Goal: Task Accomplishment & Management: Manage account settings

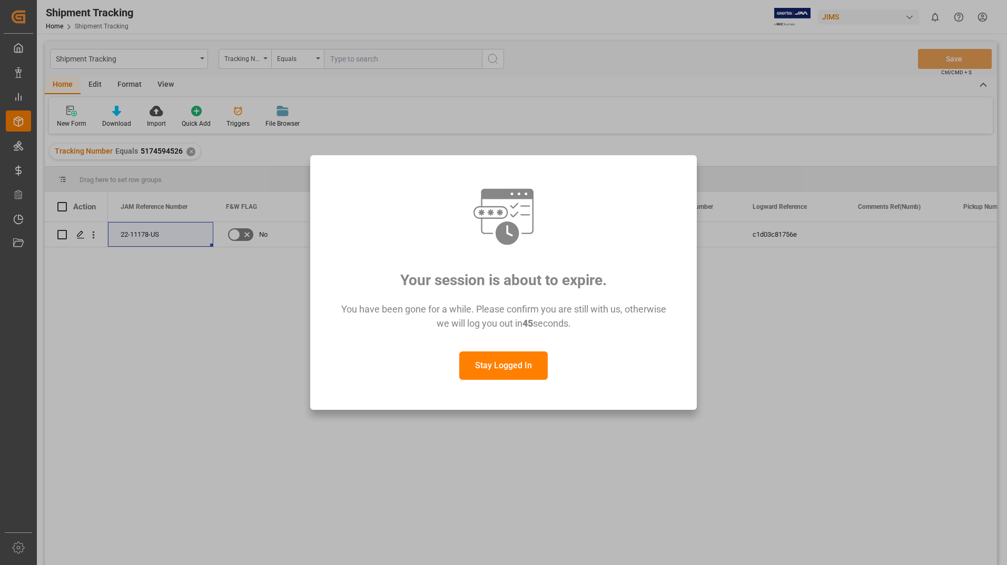
click at [487, 363] on button "Stay Logged In" at bounding box center [503, 366] width 88 height 28
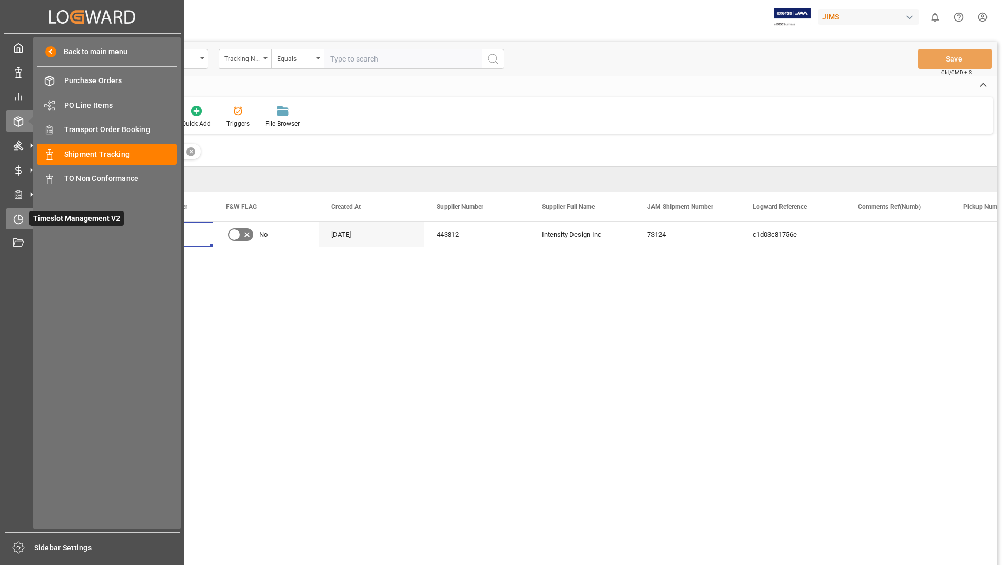
click at [16, 219] on icon at bounding box center [18, 219] width 11 height 11
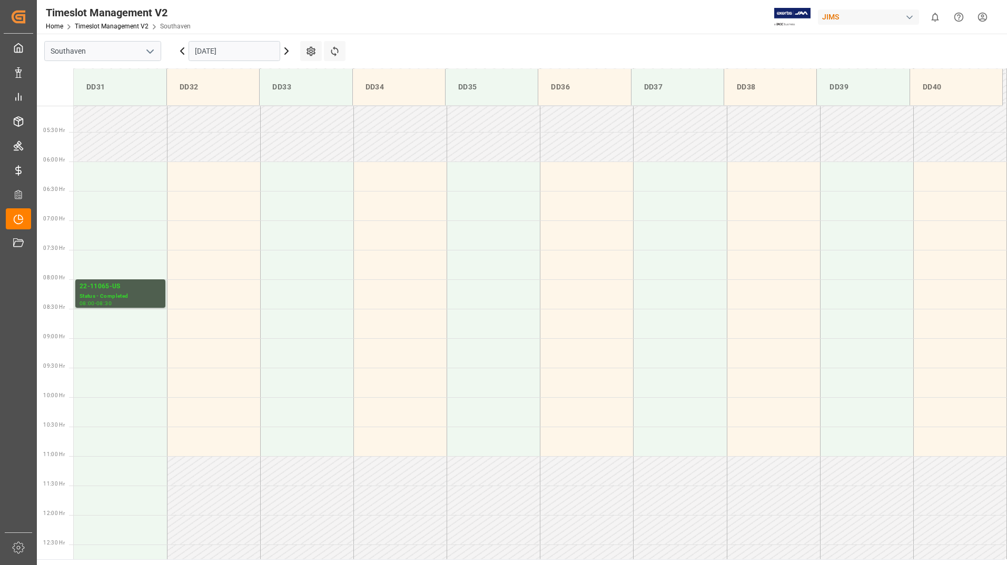
scroll to position [280, 0]
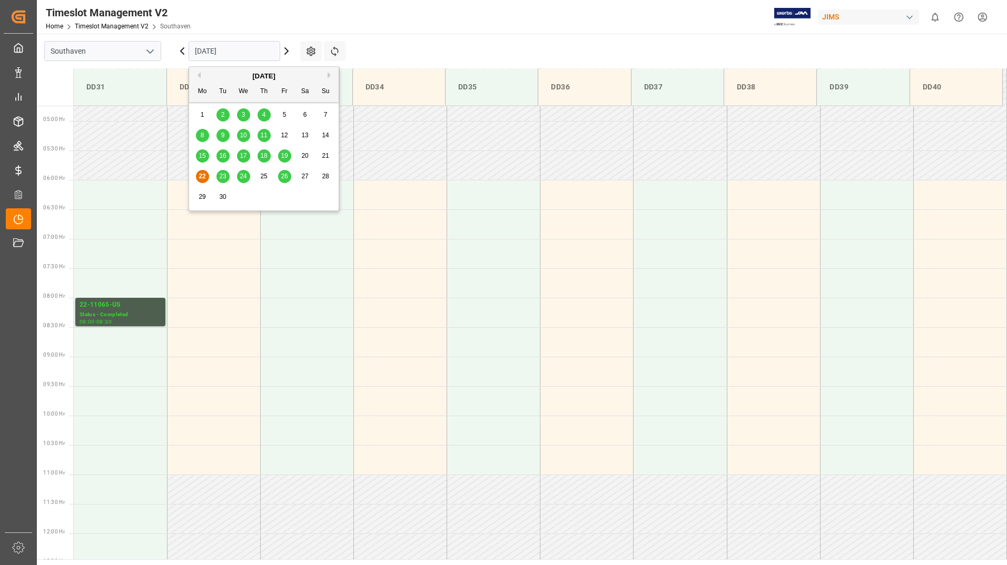
click at [236, 50] on input "[DATE]" at bounding box center [234, 51] width 92 height 20
click at [223, 176] on span "23" at bounding box center [222, 176] width 7 height 7
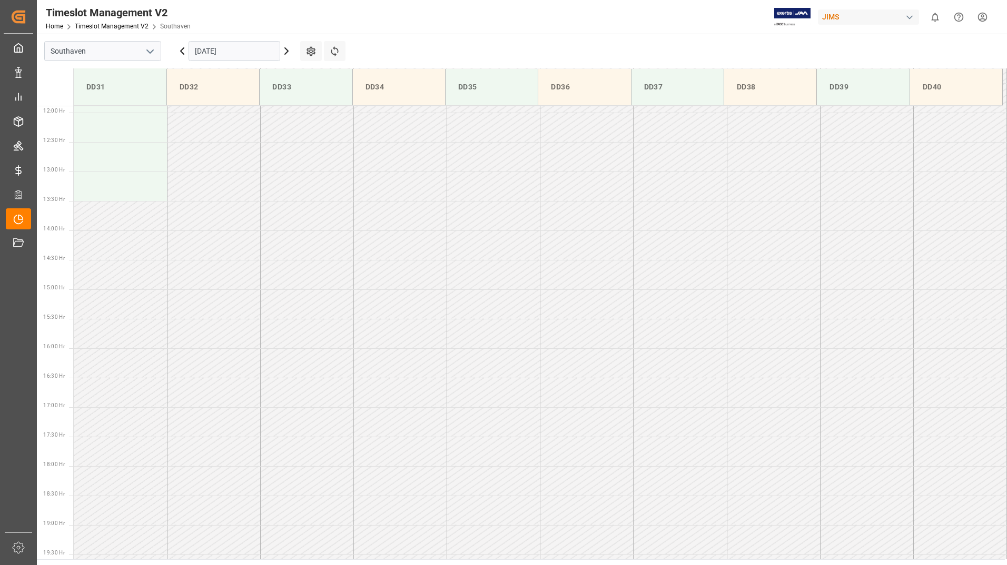
scroll to position [332, 0]
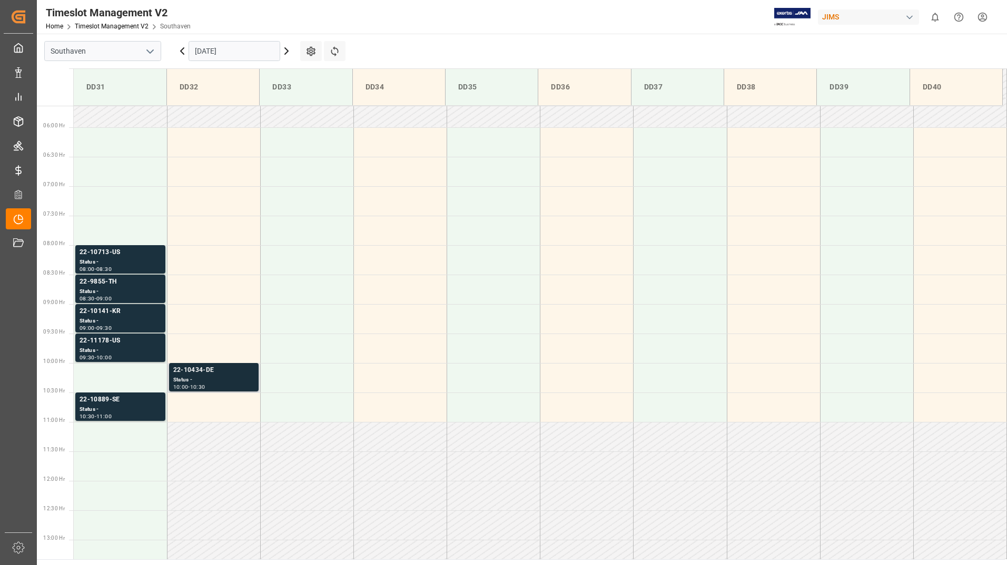
click at [209, 374] on div "22-10434-DE" at bounding box center [213, 370] width 81 height 11
click at [121, 346] on div "22-11178-US" at bounding box center [121, 341] width 82 height 11
click at [117, 314] on div "22-10141-KR" at bounding box center [121, 311] width 82 height 11
click at [117, 293] on div "Status -" at bounding box center [121, 291] width 82 height 9
click at [115, 262] on div "Status -" at bounding box center [121, 262] width 82 height 9
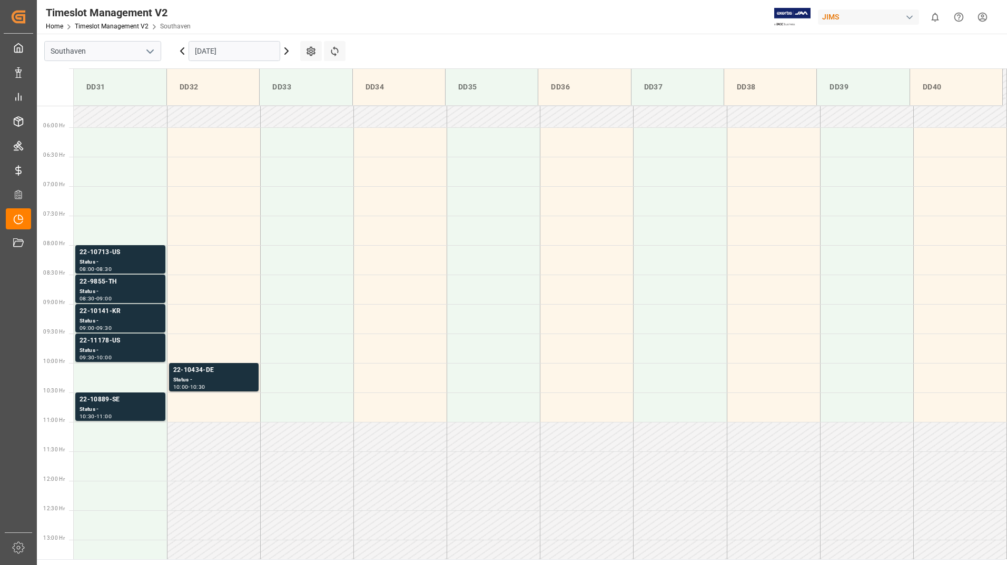
click at [107, 408] on div "Status -" at bounding box center [121, 409] width 82 height 9
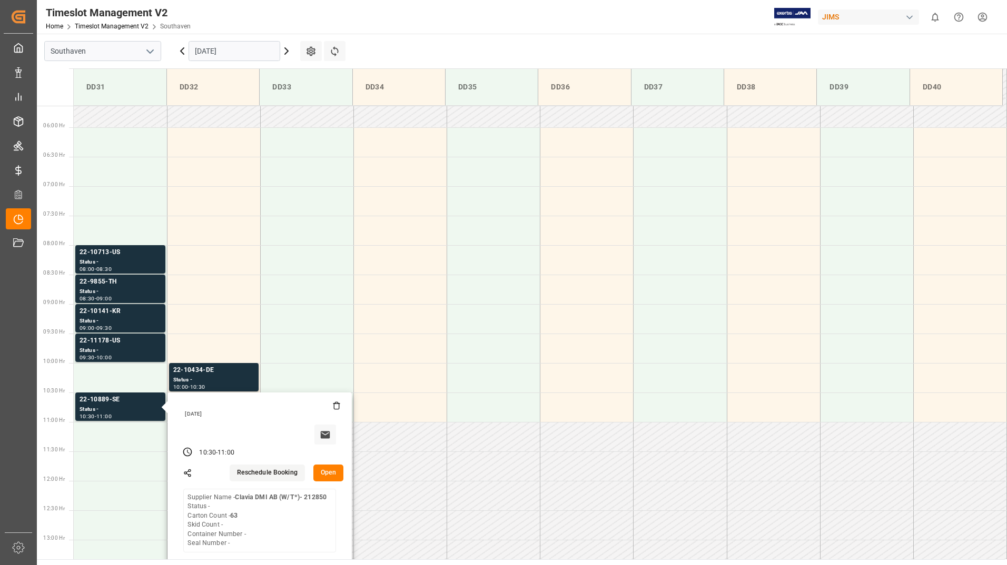
click at [229, 44] on input "[DATE]" at bounding box center [234, 51] width 92 height 20
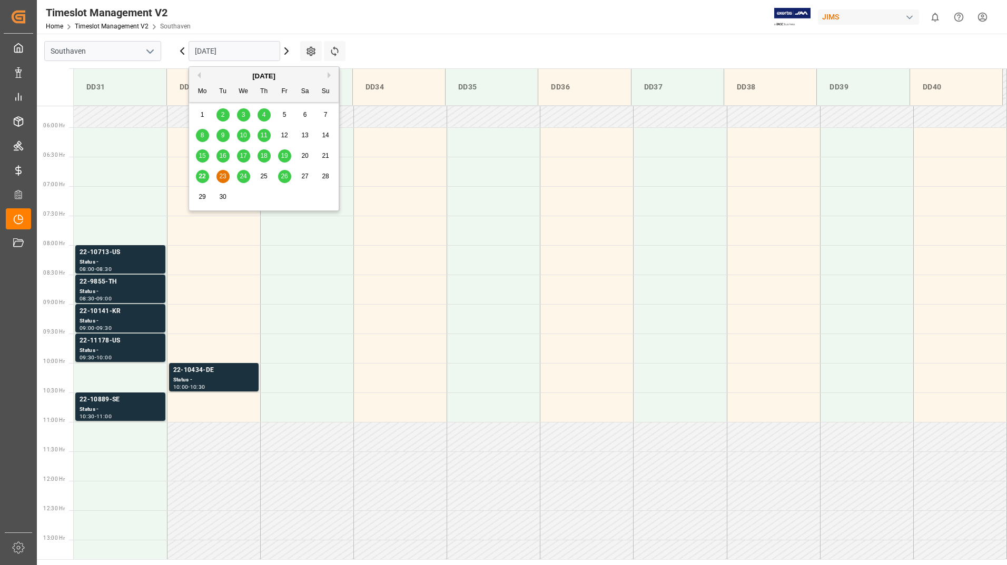
click at [242, 174] on span "24" at bounding box center [243, 176] width 7 height 7
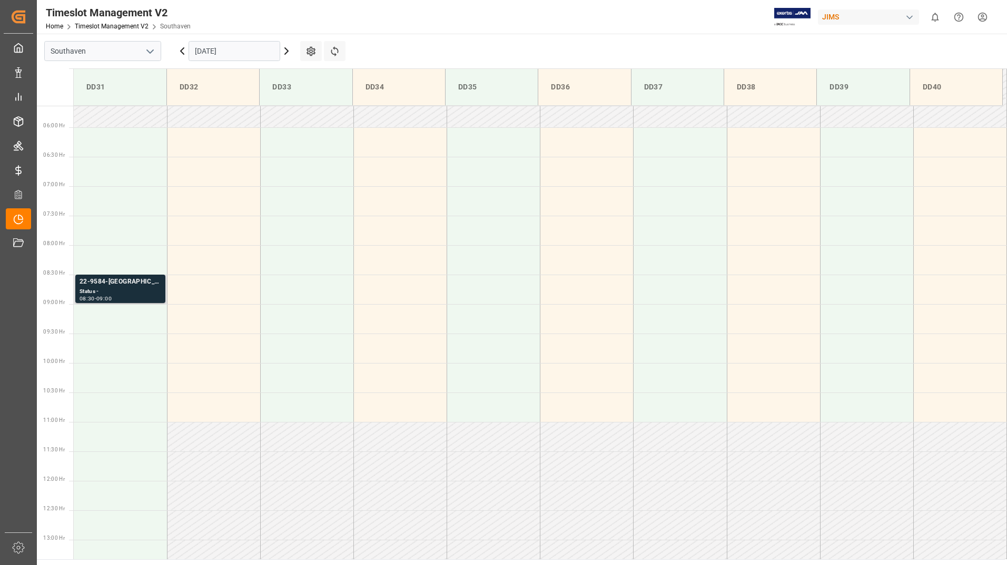
click at [129, 289] on div "Status -" at bounding box center [121, 291] width 82 height 9
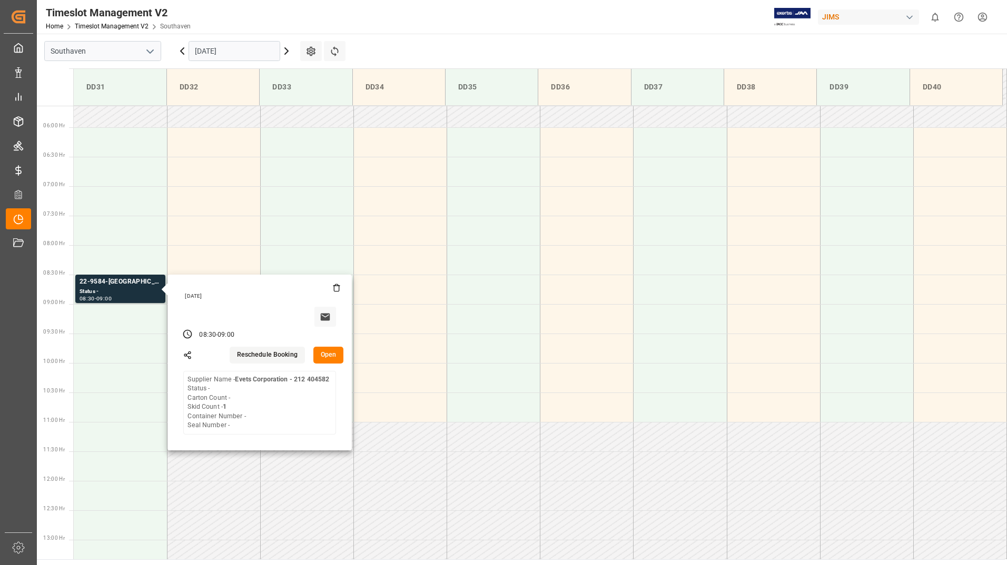
click at [241, 49] on input "[DATE]" at bounding box center [234, 51] width 92 height 20
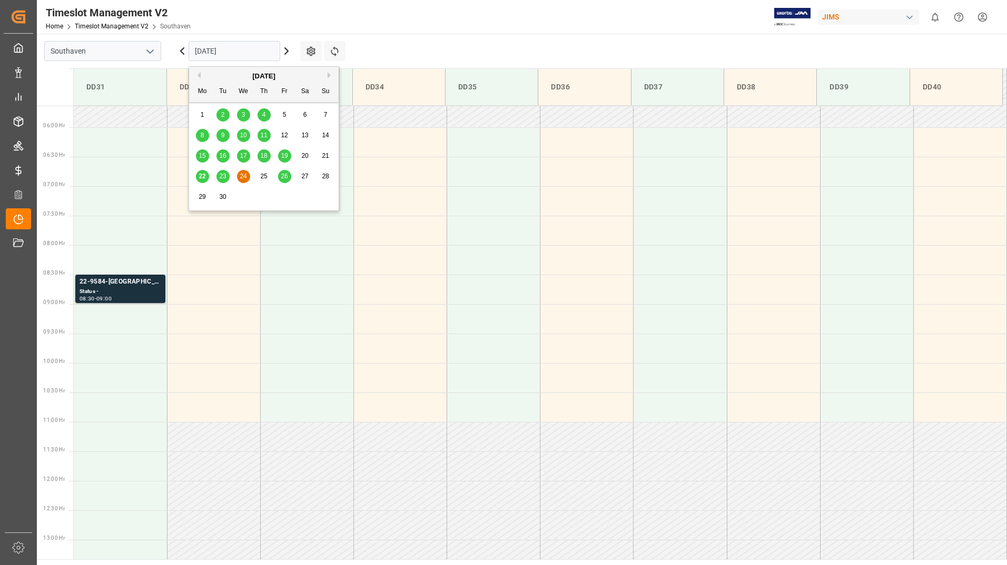
click at [286, 178] on span "26" at bounding box center [284, 176] width 7 height 7
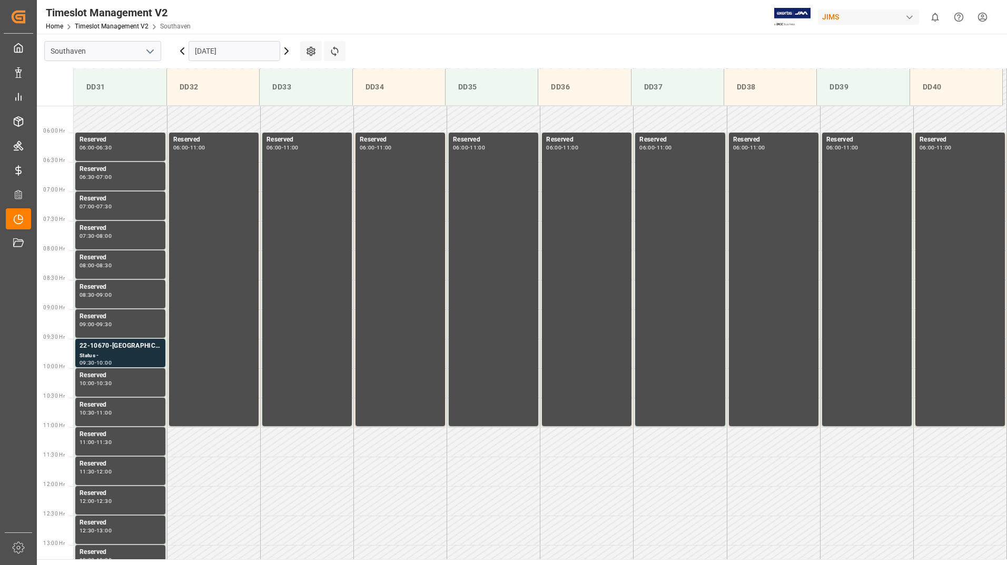
scroll to position [326, 0]
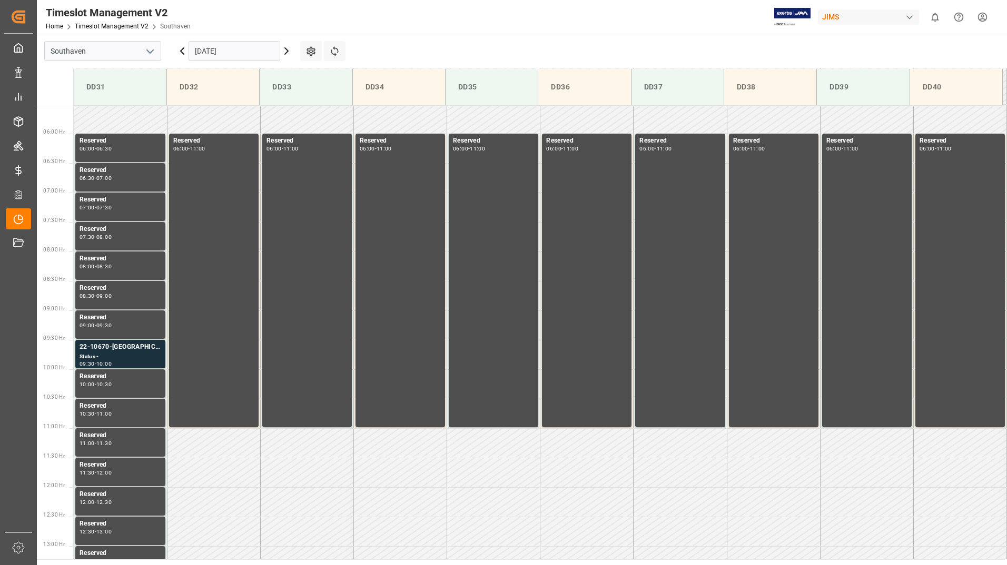
click at [225, 47] on input "[DATE]" at bounding box center [234, 51] width 92 height 20
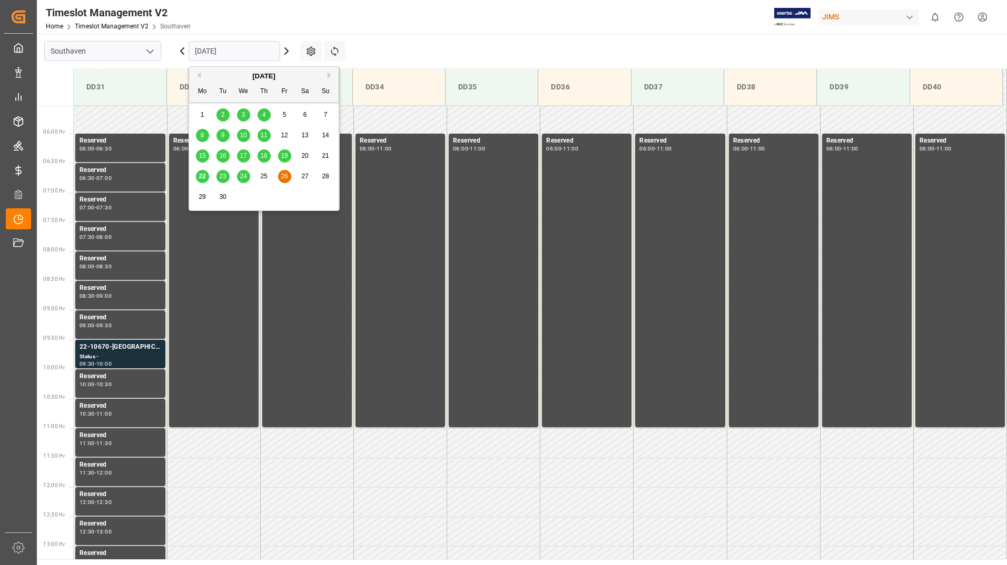
click at [222, 180] on span "23" at bounding box center [222, 176] width 7 height 7
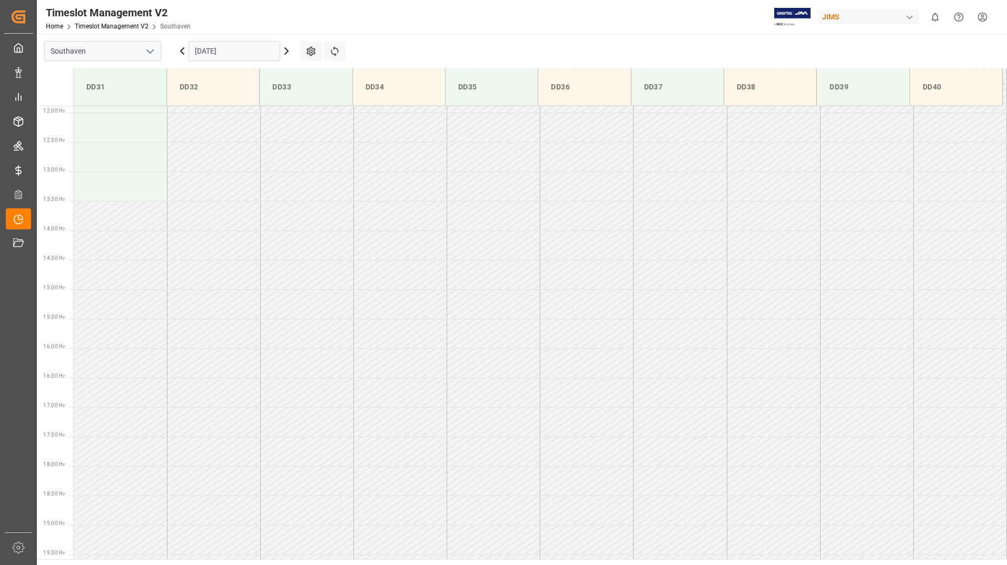
scroll to position [332, 0]
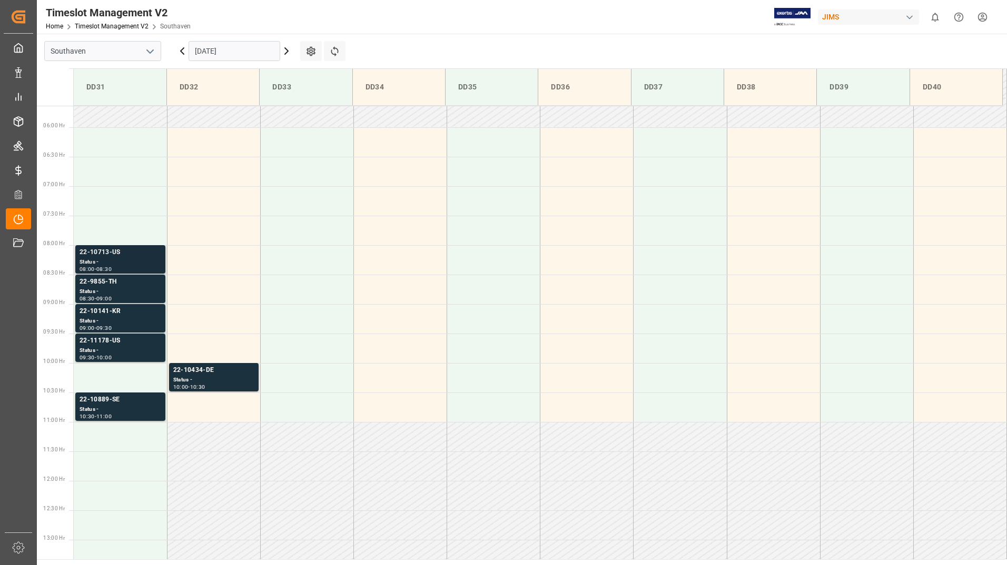
click at [128, 263] on div "Status -" at bounding box center [121, 262] width 82 height 9
click at [126, 283] on div "22-9855-TH" at bounding box center [121, 282] width 82 height 11
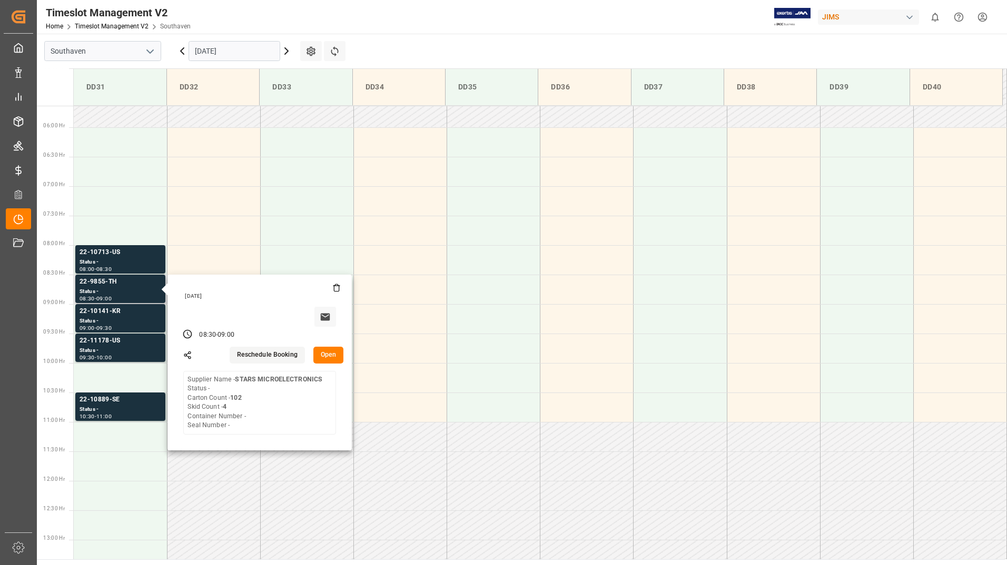
click at [338, 351] on button "Open" at bounding box center [328, 355] width 31 height 17
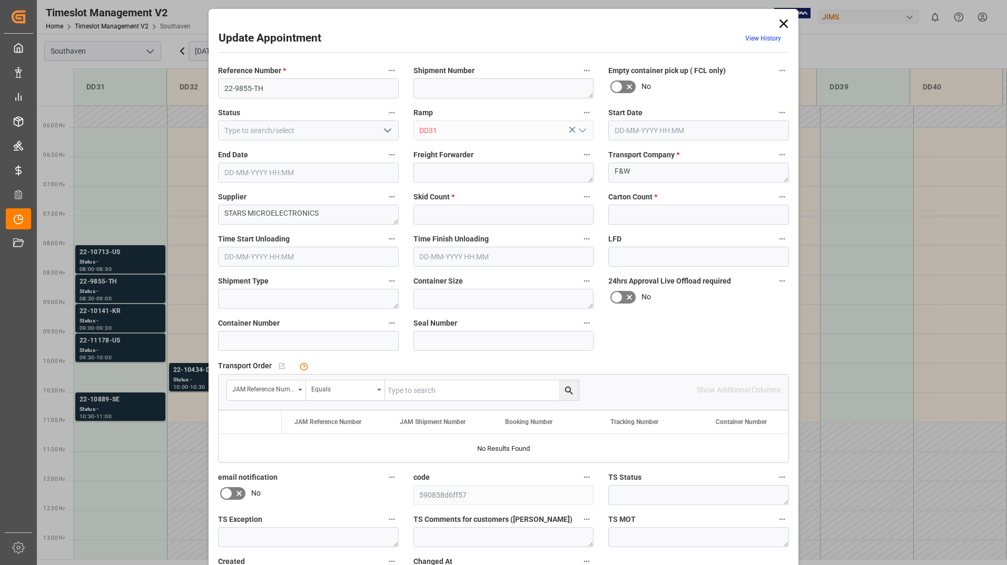
type input "4"
type input "102"
type input "[DATE] 08:30"
type input "[DATE] 09:00"
type input "[DATE] 16:53"
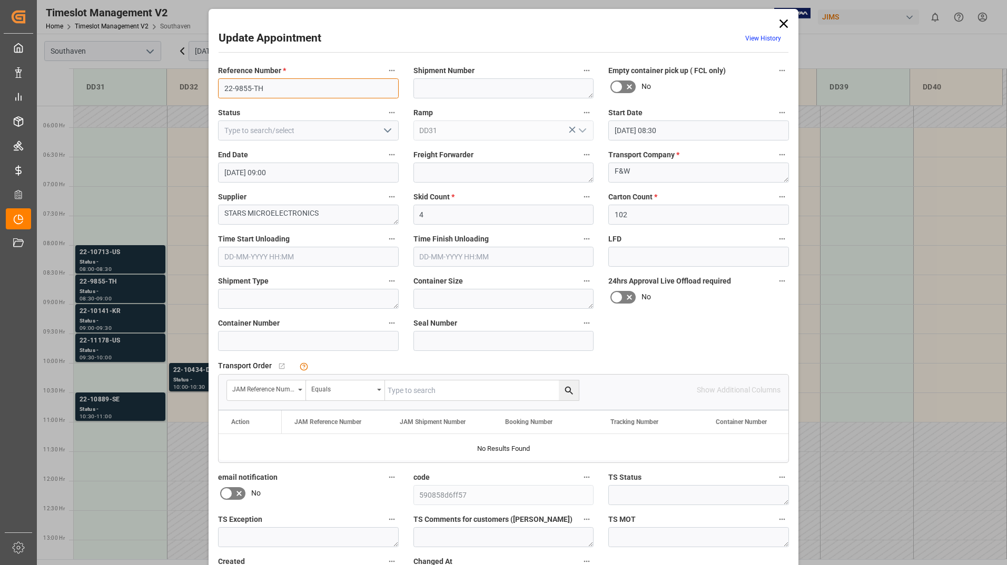
drag, startPoint x: 222, startPoint y: 87, endPoint x: 266, endPoint y: 82, distance: 44.5
click at [266, 82] on input "22-9855-TH" at bounding box center [308, 88] width 181 height 20
click at [313, 211] on textarea "STARS MICROELECTRONICS" at bounding box center [308, 215] width 181 height 20
click at [347, 221] on textarea "STARS MICROELECTRONICS" at bounding box center [308, 215] width 181 height 20
type textarea "S"
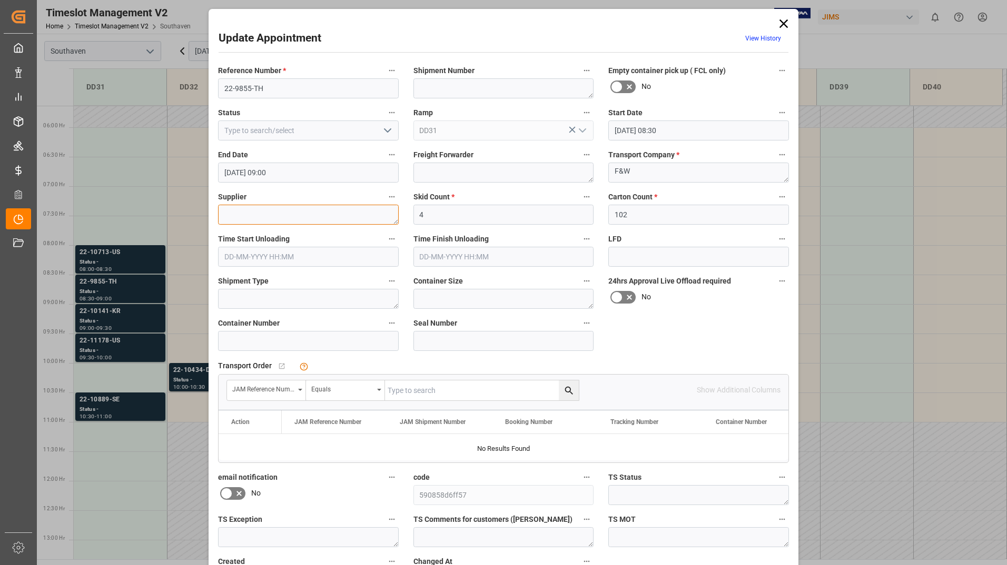
paste textarea "[PERSON_NAME] A/S"
type textarea "[PERSON_NAME] A/S"
click at [625, 351] on div "Reference Number * 22-9855-TH Shipment Number Empty container pick up ( FCL onl…" at bounding box center [503, 326] width 585 height 533
click at [427, 390] on input "text" at bounding box center [482, 391] width 194 height 20
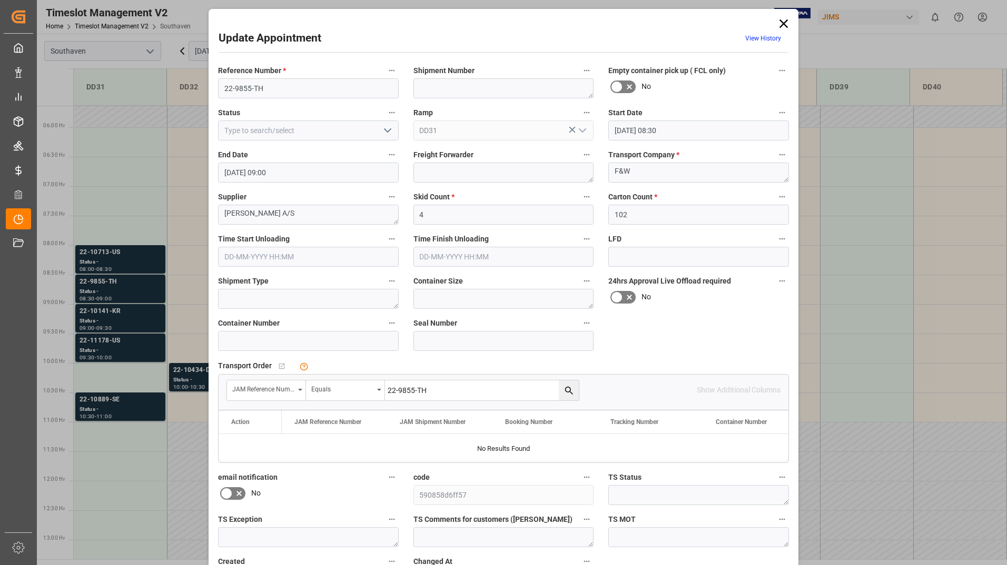
type input "22-9855-TH"
click at [568, 385] on icon "search button" at bounding box center [568, 390] width 11 height 11
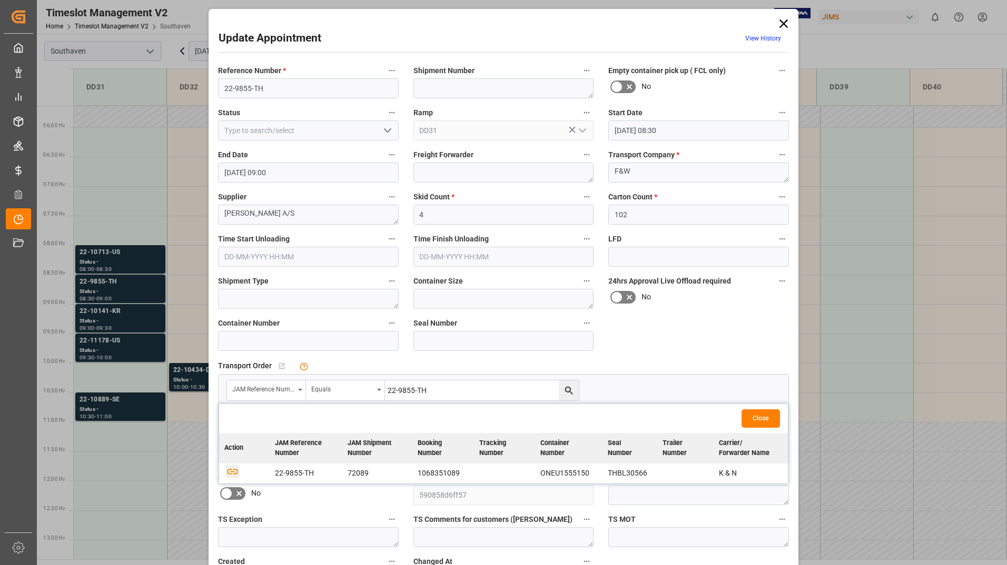
click at [231, 472] on icon "button" at bounding box center [232, 472] width 11 height 6
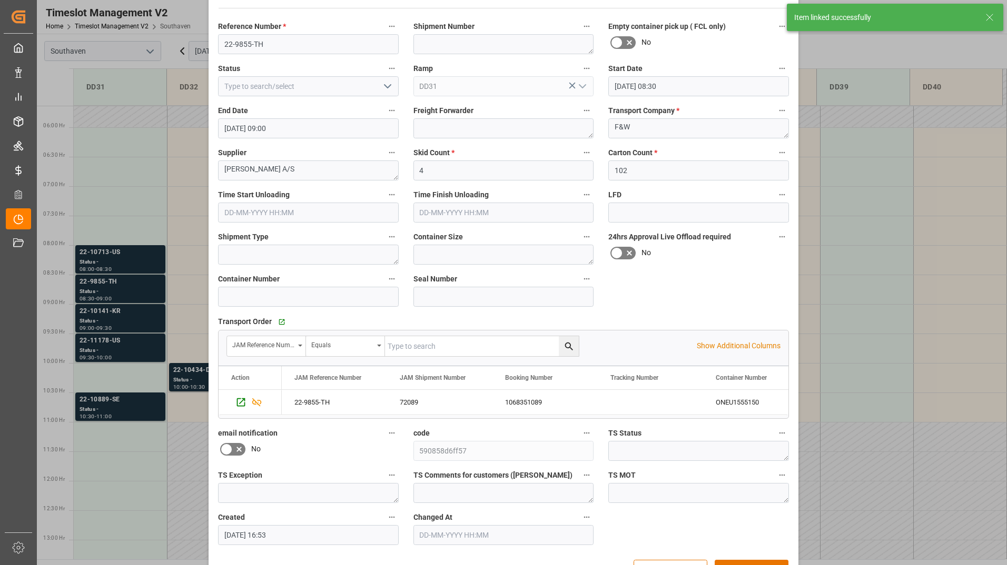
scroll to position [78, 0]
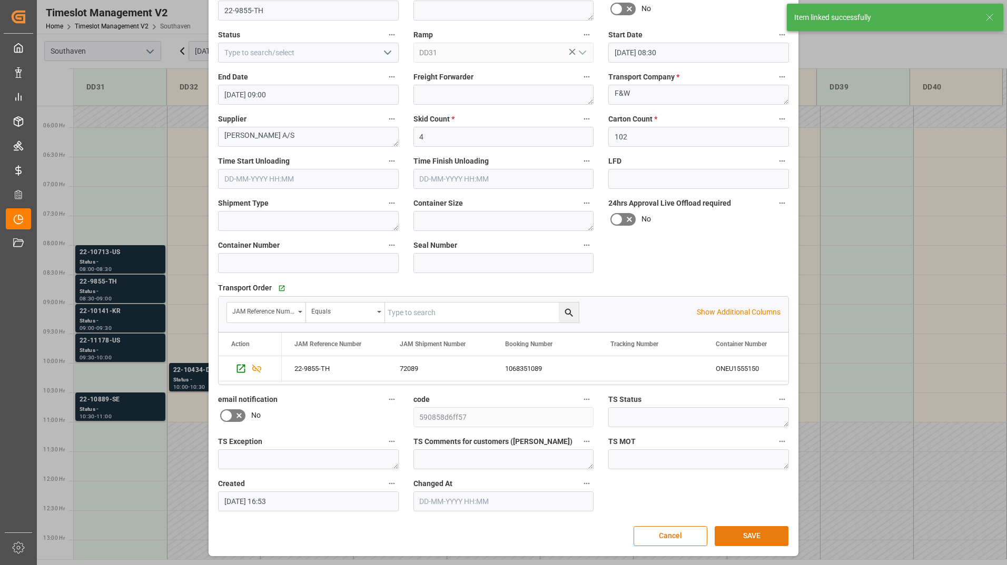
click at [745, 539] on button "SAVE" at bounding box center [751, 537] width 74 height 20
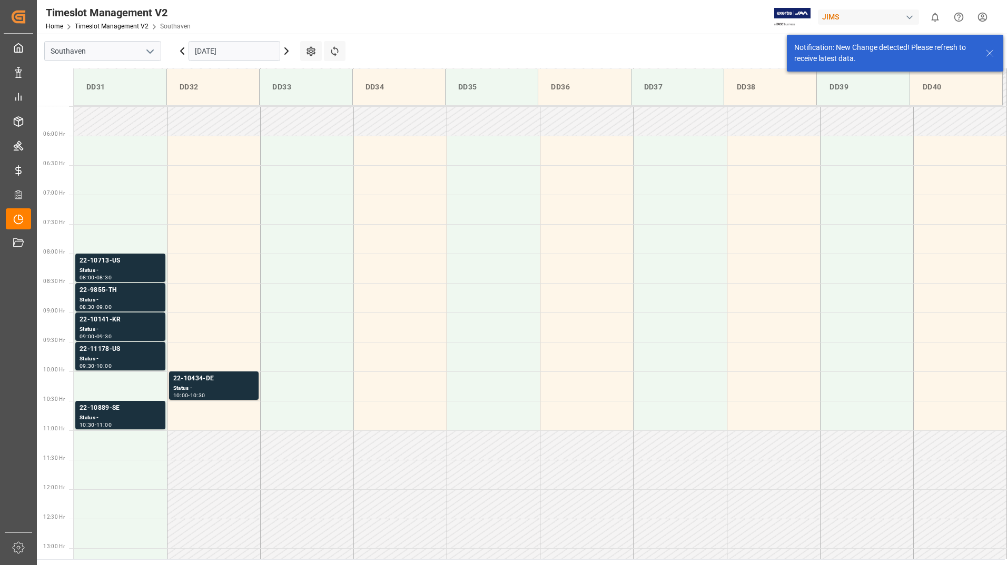
scroll to position [369, 0]
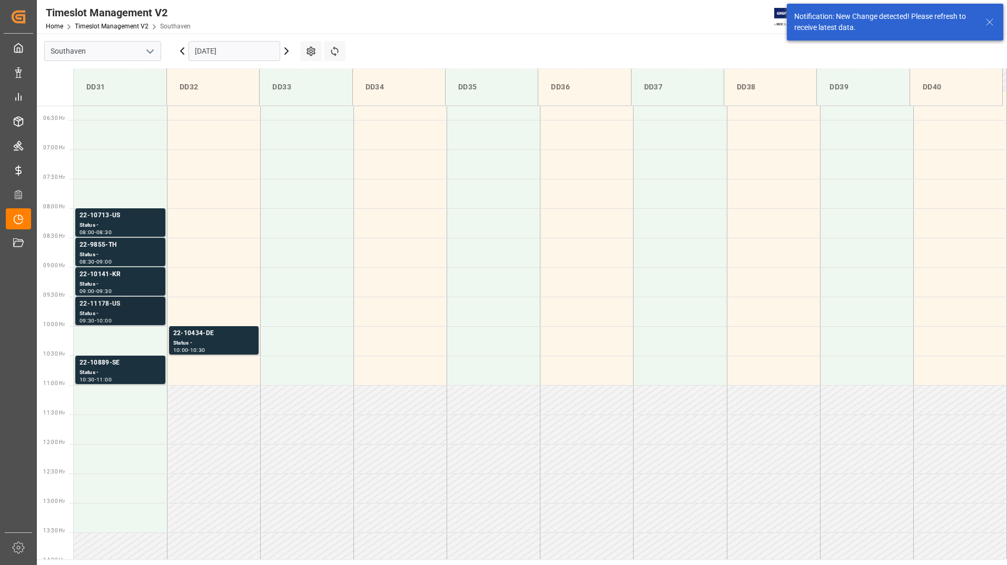
click at [112, 319] on div "10:00" at bounding box center [103, 321] width 15 height 5
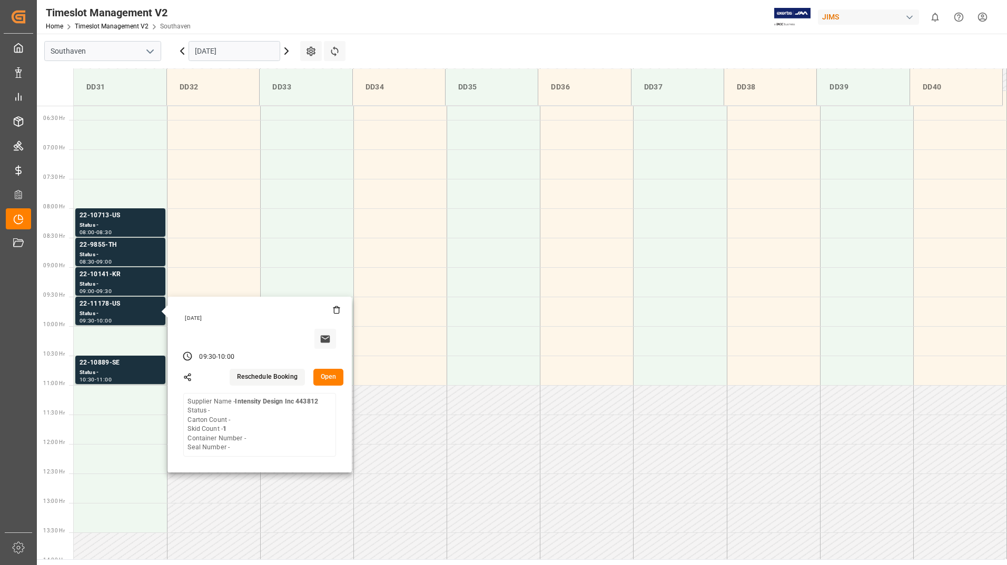
click at [443, 35] on main "Southaven [DATE] Settings Refresh Time Slots DD31 DD32 DD33 DD34 DD35 DD36 DD37…" at bounding box center [521, 297] width 968 height 526
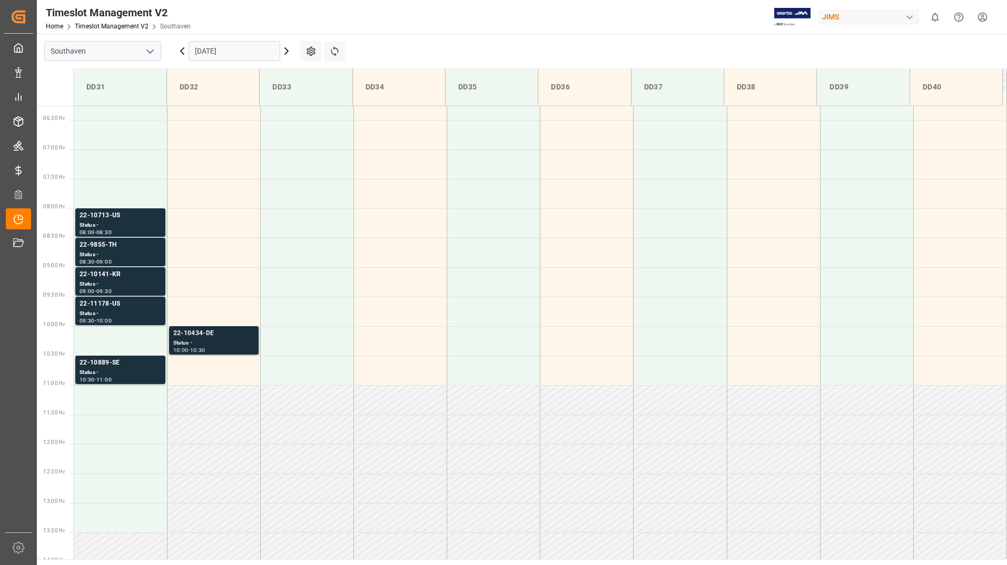
click at [227, 343] on div "Status -" at bounding box center [213, 343] width 81 height 9
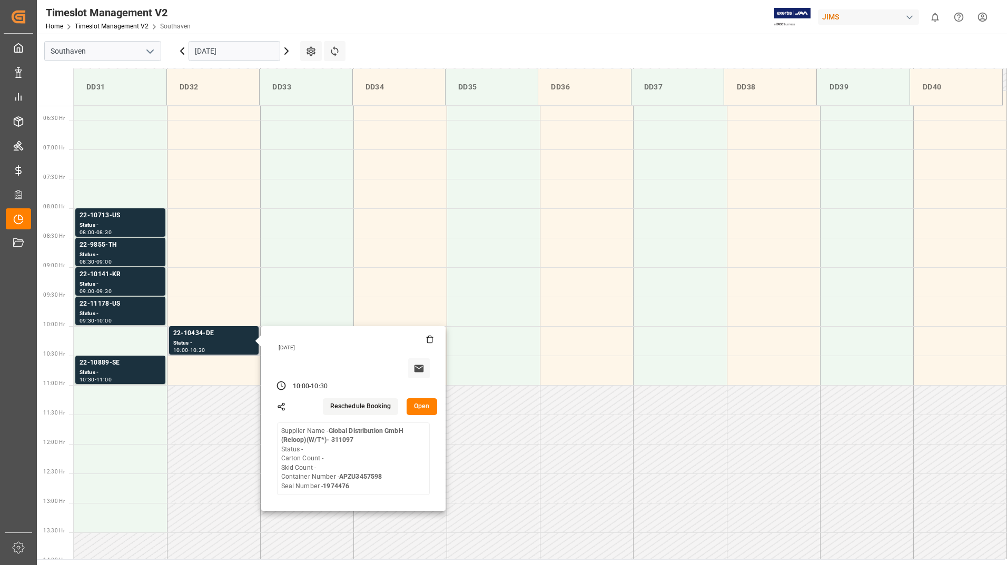
click at [425, 403] on button "Open" at bounding box center [421, 407] width 31 height 17
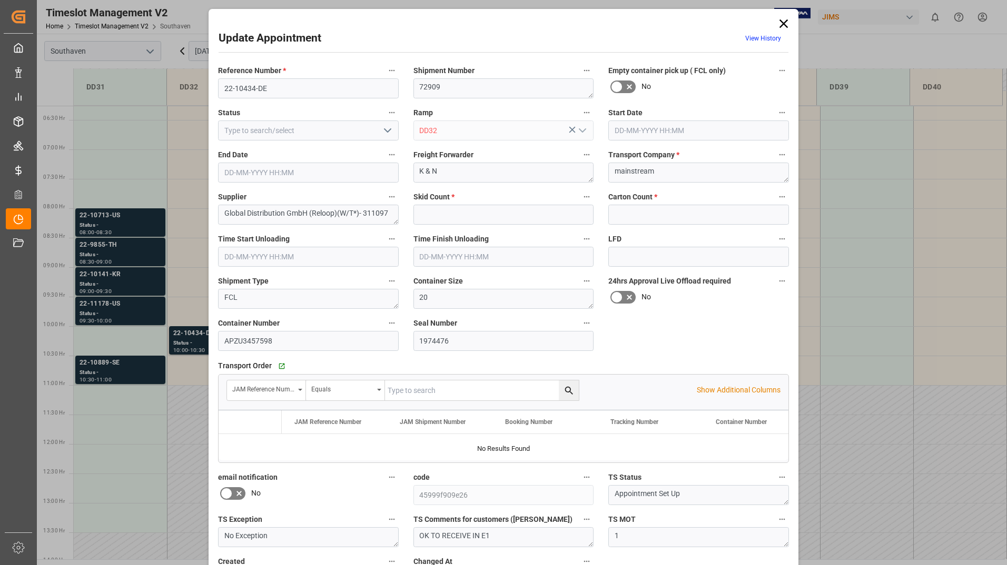
type input "0"
type input "[DATE] 10:00"
type input "[DATE] 10:30"
type input "[DATE] 15:01"
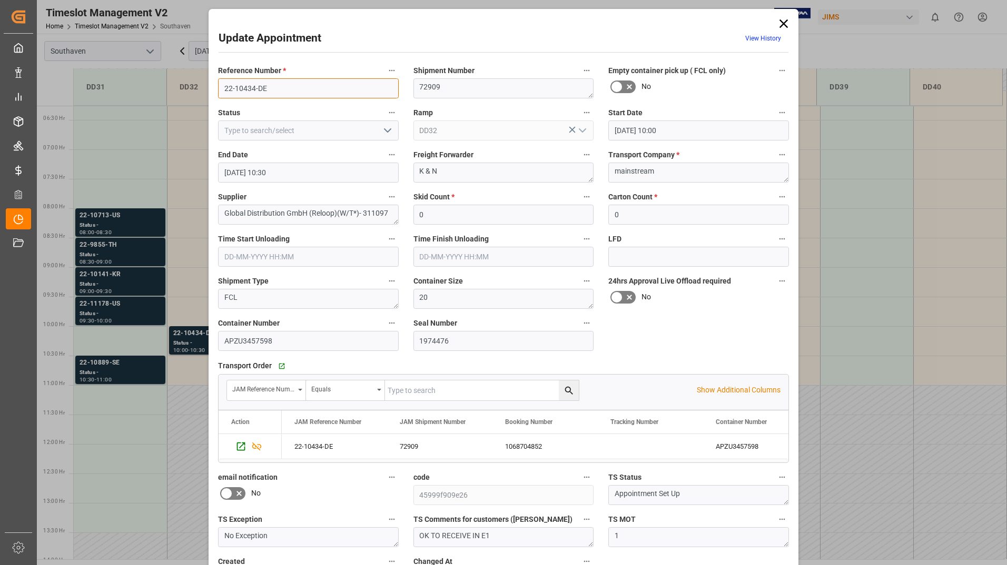
drag, startPoint x: 221, startPoint y: 90, endPoint x: 266, endPoint y: 88, distance: 45.3
click at [266, 88] on input "22-10434-DE" at bounding box center [308, 88] width 181 height 20
click at [780, 21] on icon at bounding box center [783, 23] width 8 height 8
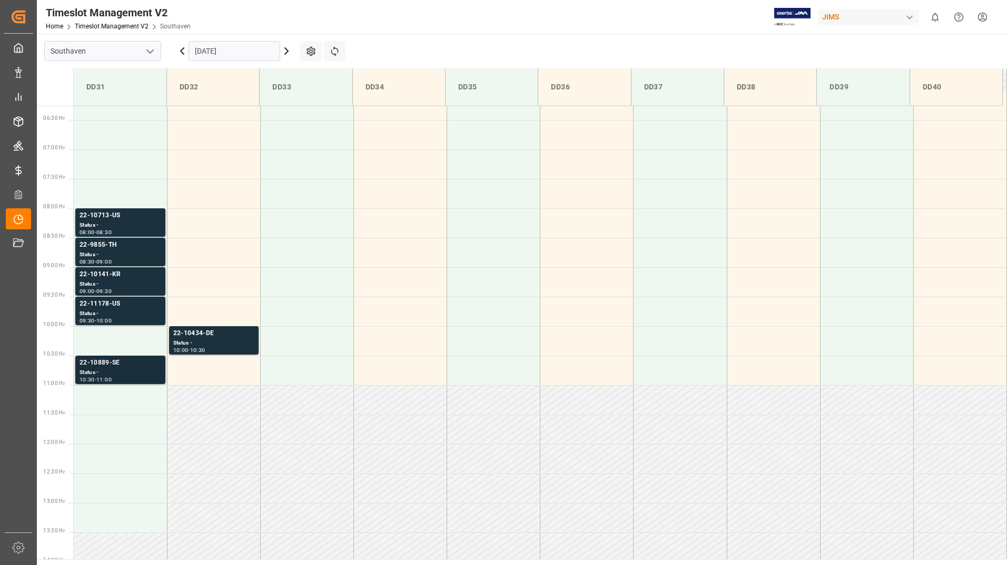
click at [122, 376] on div "Status -" at bounding box center [121, 373] width 82 height 9
click at [137, 243] on div "22-9855-TH" at bounding box center [121, 245] width 82 height 11
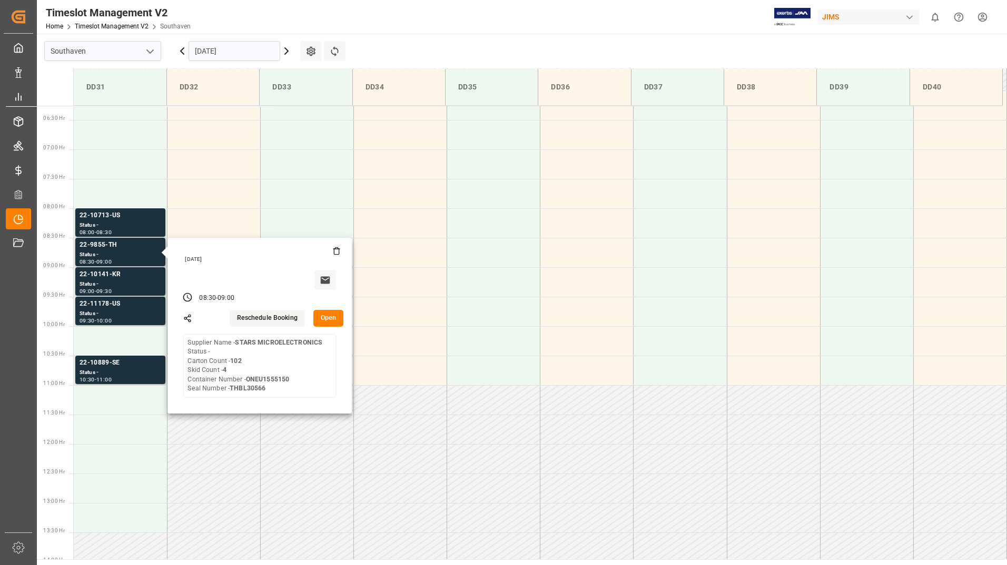
click at [328, 320] on button "Open" at bounding box center [328, 318] width 31 height 17
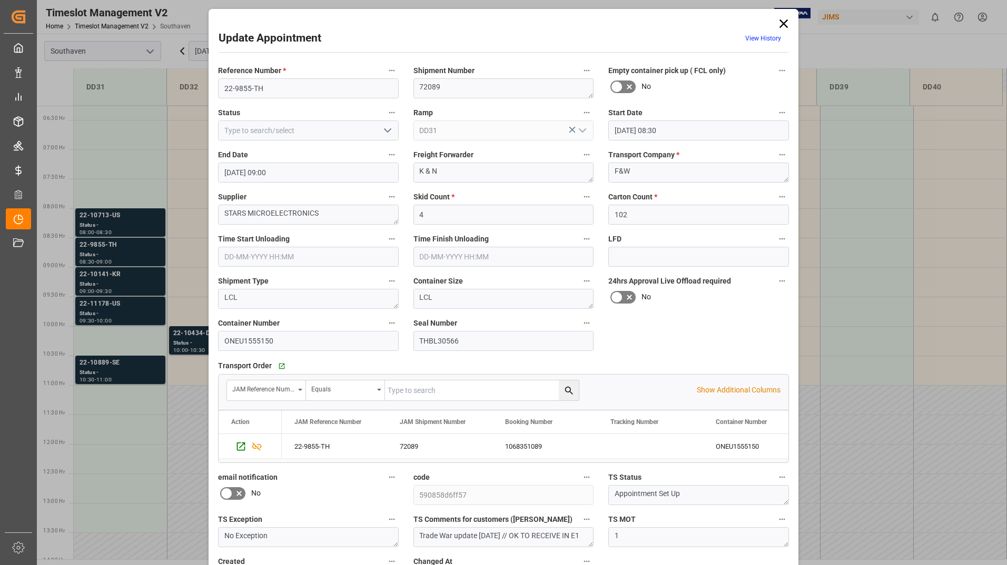
drag, startPoint x: 215, startPoint y: 89, endPoint x: 239, endPoint y: 87, distance: 24.3
click at [239, 87] on div "Reference Number * 22-9855-TH" at bounding box center [308, 81] width 195 height 42
drag, startPoint x: 220, startPoint y: 89, endPoint x: 264, endPoint y: 86, distance: 44.3
click at [264, 86] on input "22-9855-TH" at bounding box center [308, 88] width 181 height 20
click at [324, 213] on textarea "STARS MICROELECTRONICS" at bounding box center [308, 215] width 181 height 20
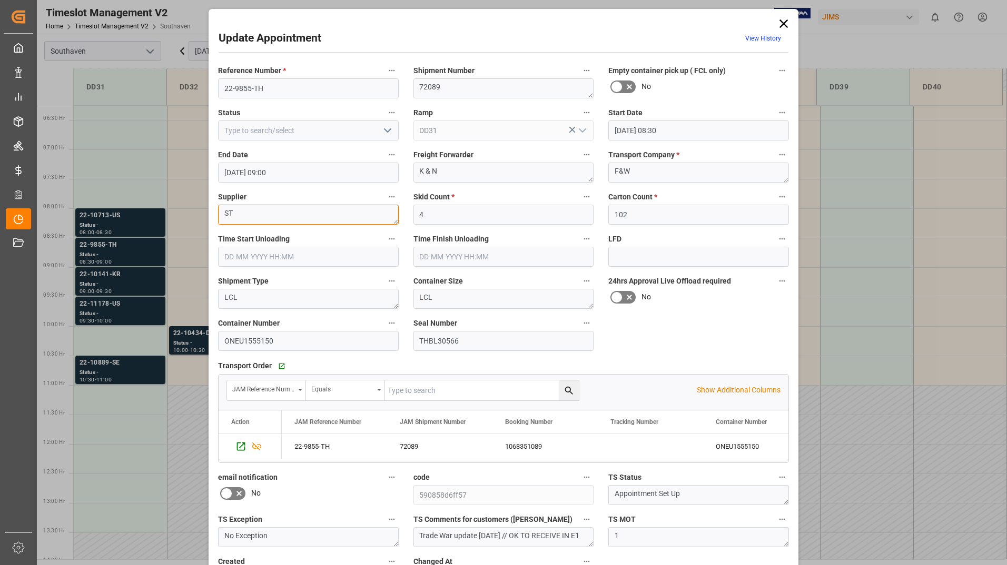
type textarea "S"
paste textarea "[PERSON_NAME] A/S"
type textarea "[PERSON_NAME] A/S"
click at [672, 322] on div "Reference Number * 22-9855-TH Shipment Number 72089 Empty container pick up ( F…" at bounding box center [503, 326] width 585 height 533
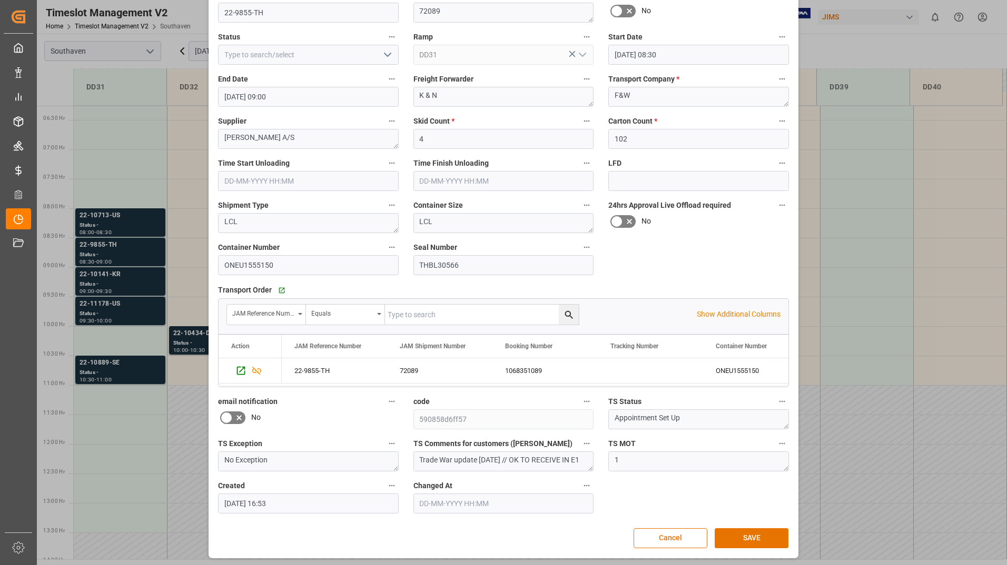
scroll to position [78, 0]
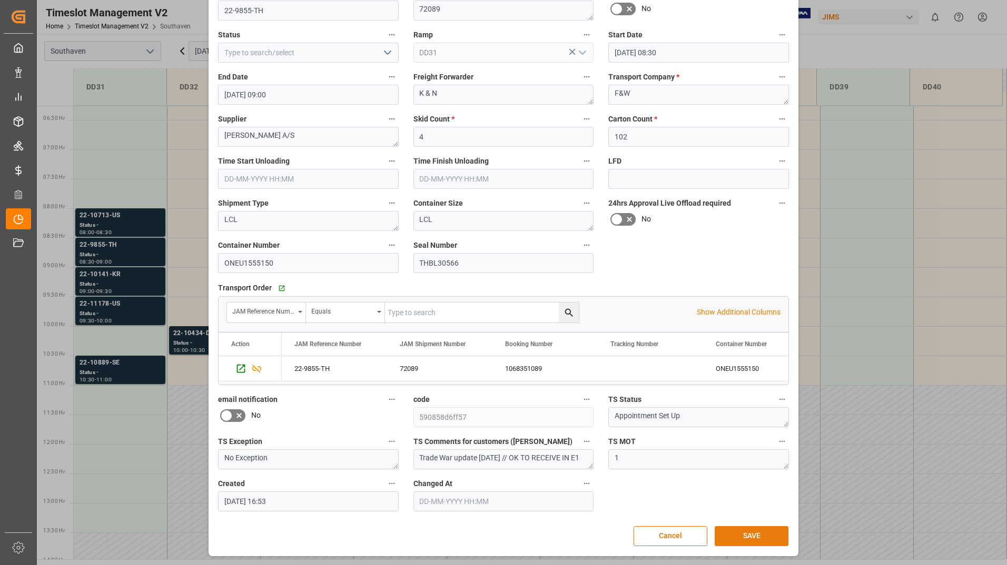
click at [727, 535] on button "SAVE" at bounding box center [751, 537] width 74 height 20
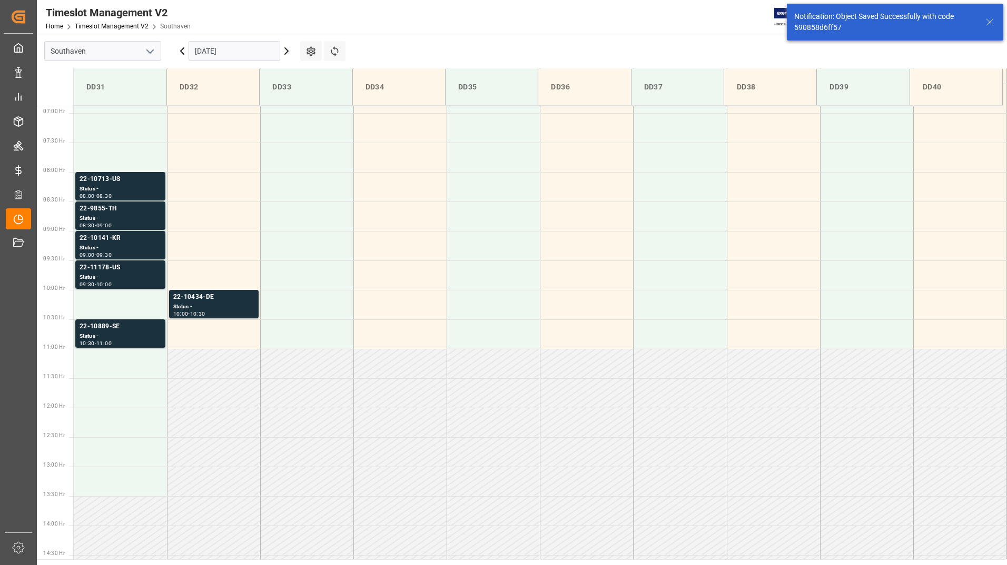
scroll to position [406, 0]
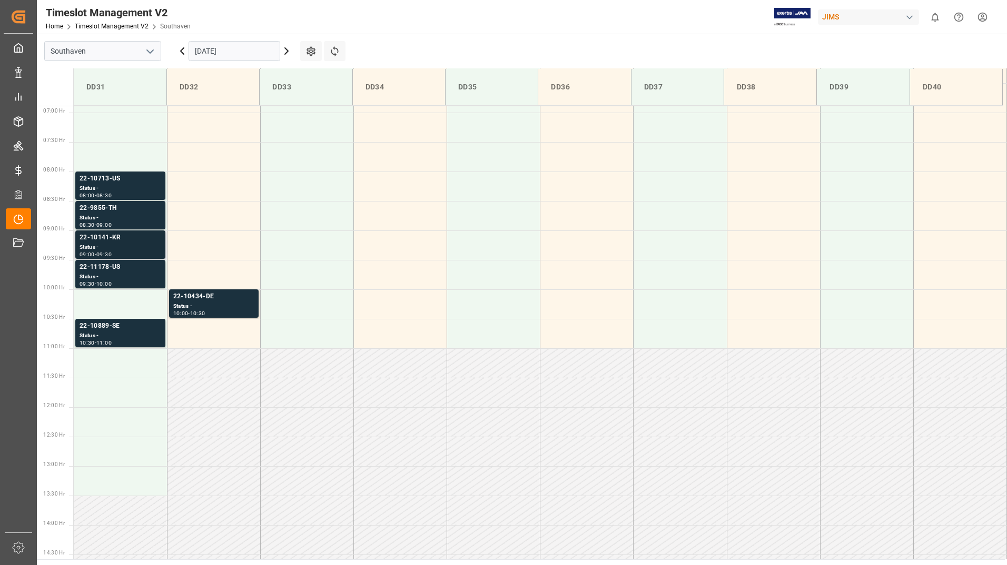
click at [122, 244] on div "Status -" at bounding box center [121, 247] width 82 height 9
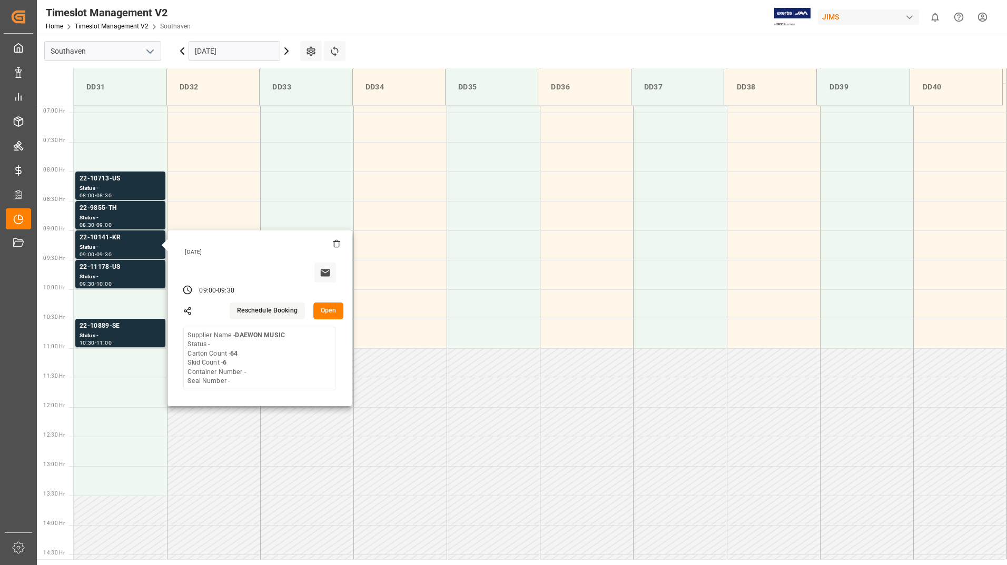
click at [318, 313] on button "Open" at bounding box center [328, 311] width 31 height 17
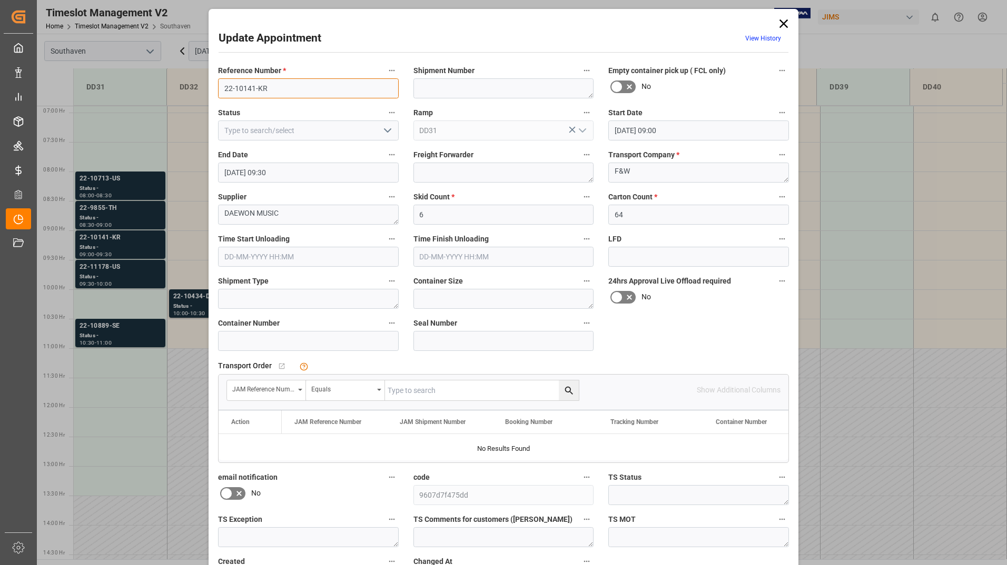
drag, startPoint x: 221, startPoint y: 86, endPoint x: 268, endPoint y: 87, distance: 47.4
click at [268, 87] on input "22-10141-KR" at bounding box center [308, 88] width 181 height 20
click at [787, 24] on icon at bounding box center [783, 23] width 15 height 15
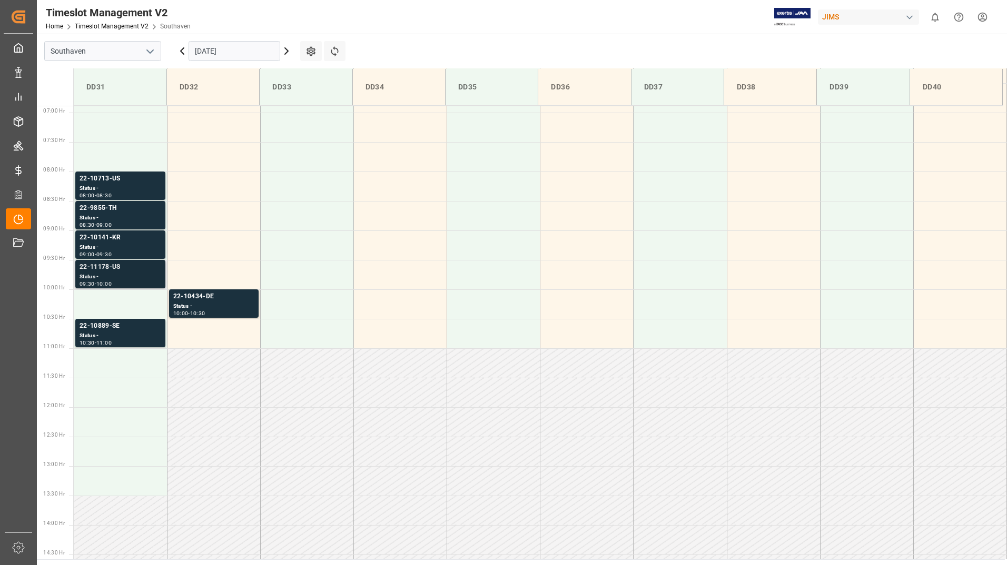
click at [134, 274] on div "Status -" at bounding box center [121, 277] width 82 height 9
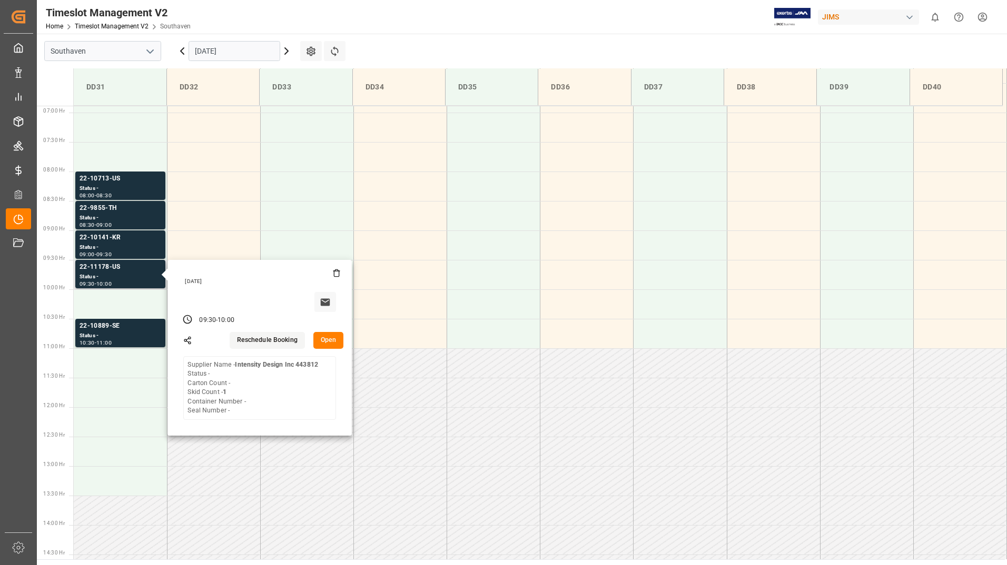
click at [321, 335] on button "Open" at bounding box center [328, 340] width 31 height 17
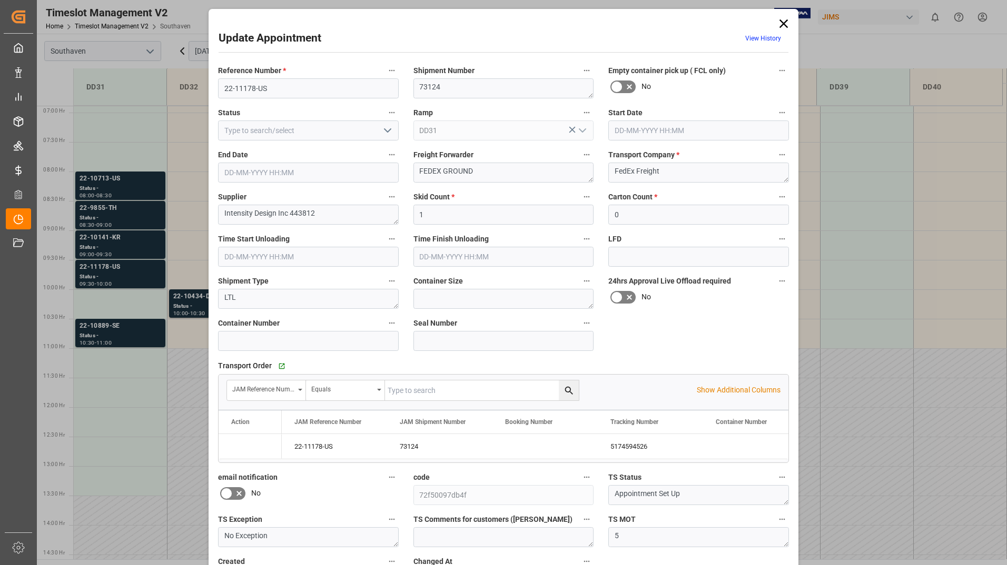
type input "[DATE] 09:30"
type input "[DATE] 10:00"
type input "[DATE] 16:58"
drag, startPoint x: 222, startPoint y: 86, endPoint x: 272, endPoint y: 91, distance: 50.3
click at [272, 91] on input "22-11178-US" at bounding box center [308, 88] width 181 height 20
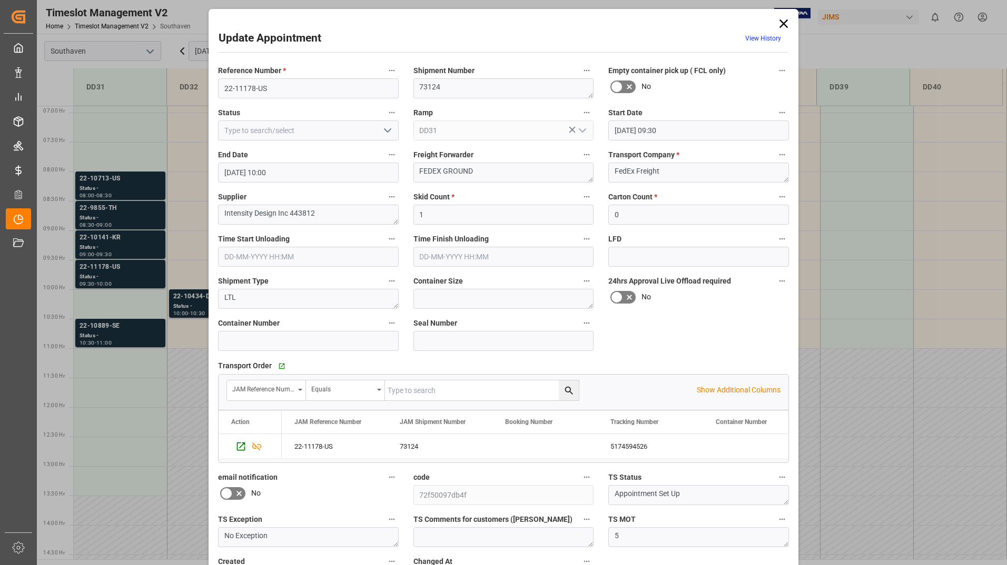
click at [782, 26] on icon at bounding box center [783, 23] width 15 height 15
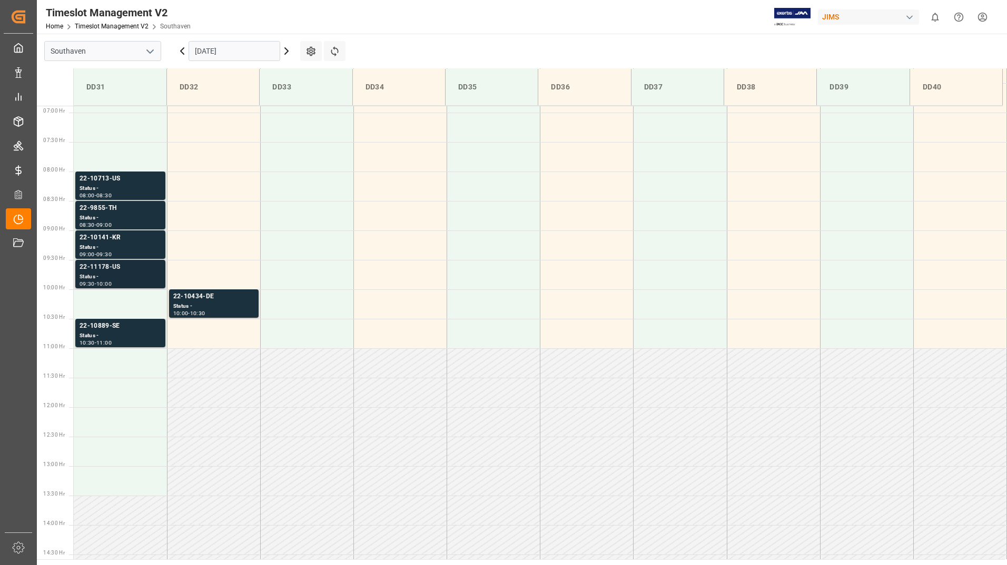
click at [121, 272] on div "22-11178-US" at bounding box center [121, 267] width 82 height 11
click at [117, 330] on div "22-10889-SE" at bounding box center [121, 326] width 82 height 11
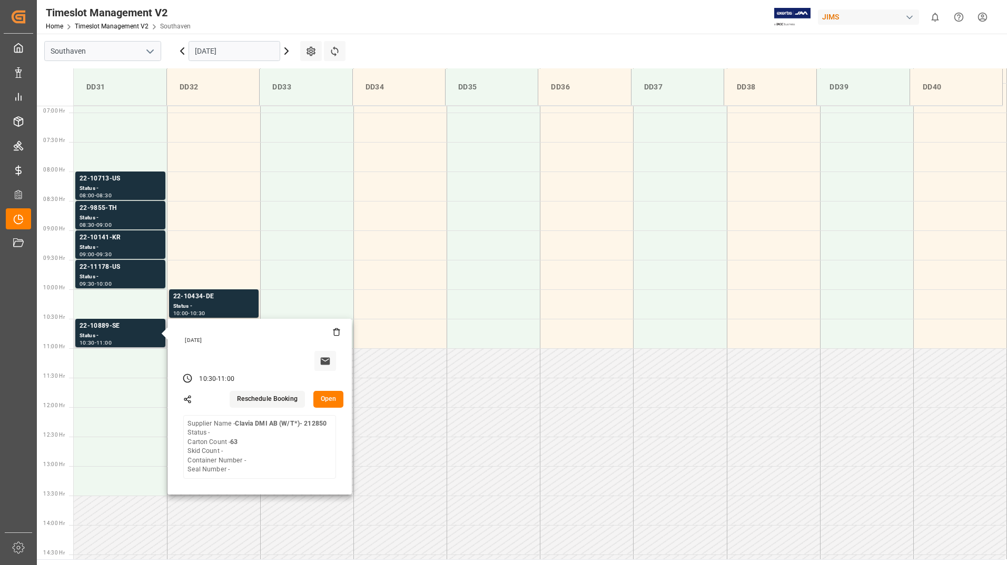
click at [322, 399] on button "Open" at bounding box center [328, 399] width 31 height 17
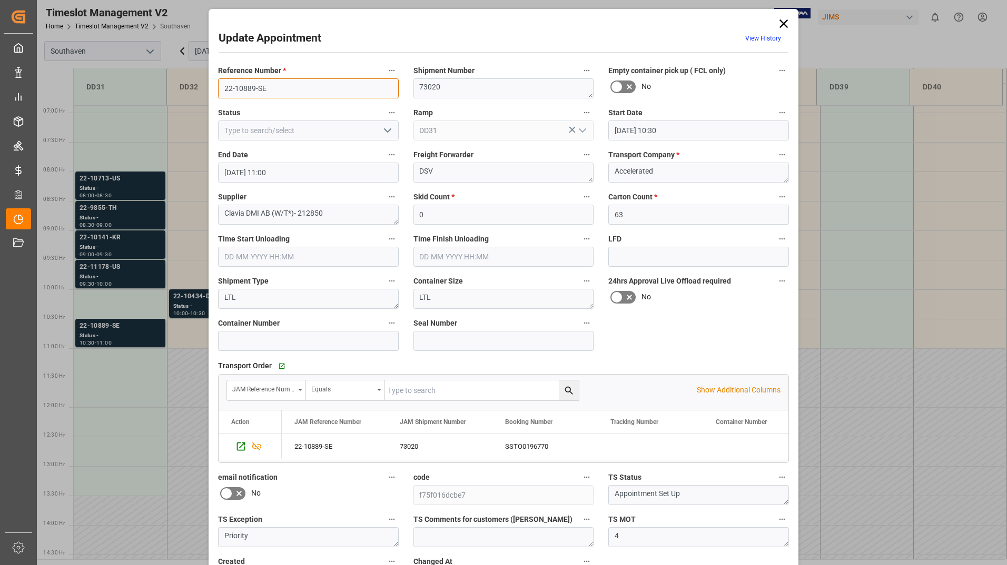
drag, startPoint x: 218, startPoint y: 86, endPoint x: 270, endPoint y: 89, distance: 51.7
click at [270, 89] on input "22-10889-SE" at bounding box center [308, 88] width 181 height 20
click at [126, 278] on div "Update Appointment View History Reference Number * 22-10889-SE Shipment Number …" at bounding box center [503, 282] width 1007 height 565
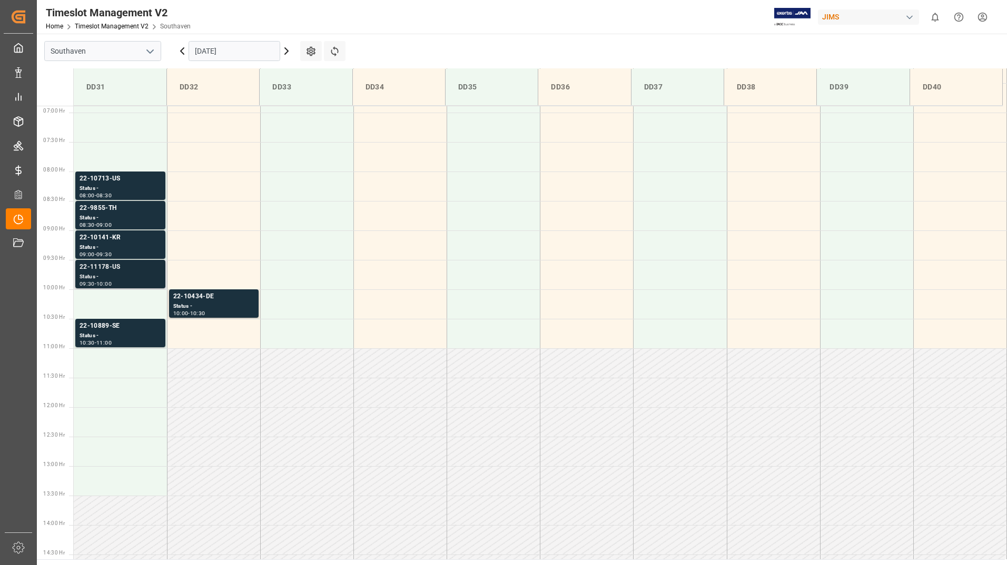
click at [116, 278] on div "Status -" at bounding box center [121, 277] width 82 height 9
click at [99, 325] on div "22-10889-SE" at bounding box center [121, 326] width 82 height 11
click at [445, 40] on main "Southaven [DATE] Settings Refresh Time Slots DD31 DD32 DD33 DD34 DD35 DD36 DD37…" at bounding box center [521, 297] width 968 height 526
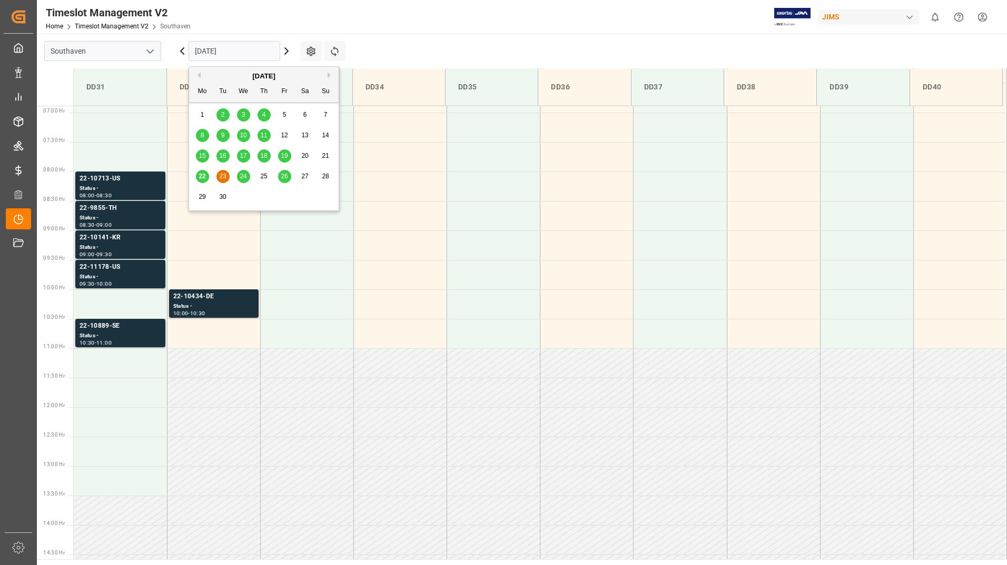
click at [222, 51] on input "[DATE]" at bounding box center [234, 51] width 92 height 20
click at [237, 174] on div "24" at bounding box center [243, 177] width 13 height 13
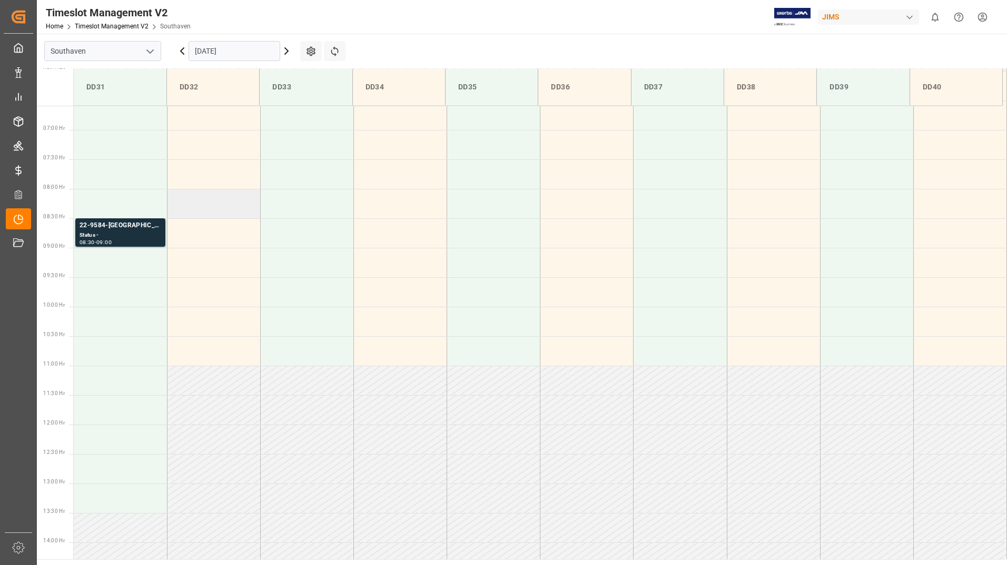
scroll to position [385, 0]
click at [128, 236] on div "Status -" at bounding box center [121, 239] width 82 height 9
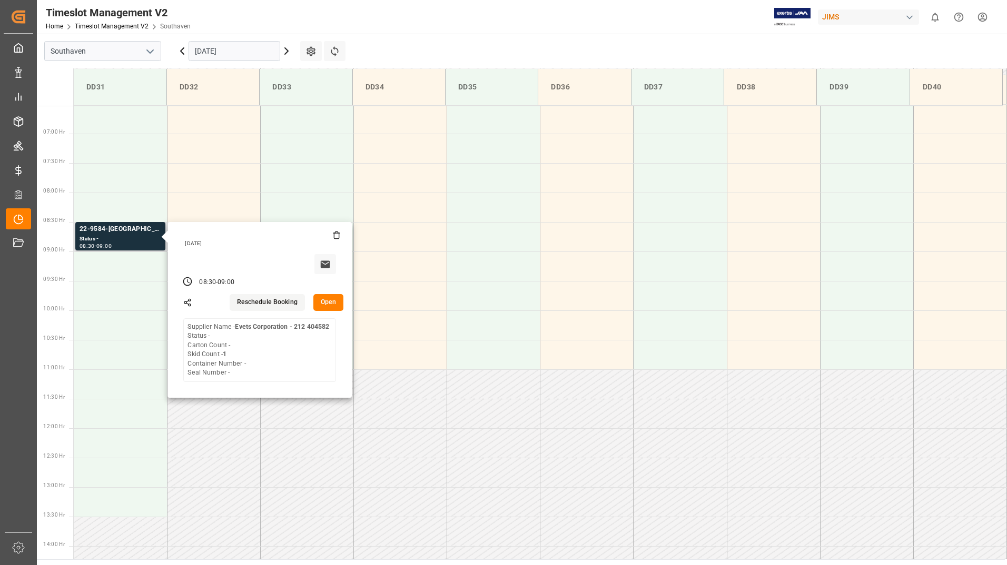
click at [320, 304] on button "Open" at bounding box center [328, 302] width 31 height 17
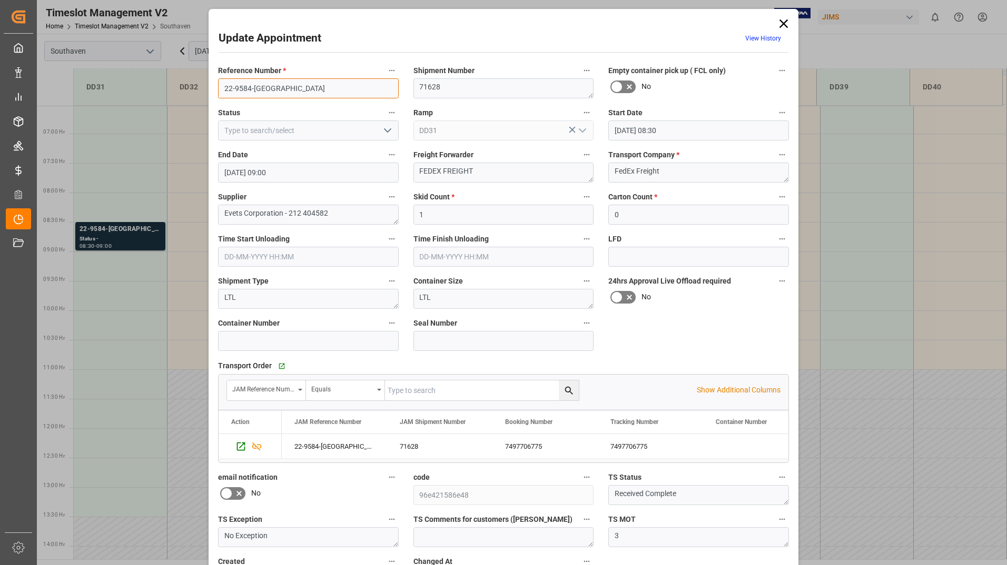
drag, startPoint x: 220, startPoint y: 87, endPoint x: 266, endPoint y: 95, distance: 47.4
click at [266, 95] on input "22-9584-[GEOGRAPHIC_DATA]" at bounding box center [308, 88] width 181 height 20
